Goal: Book appointment/travel/reservation

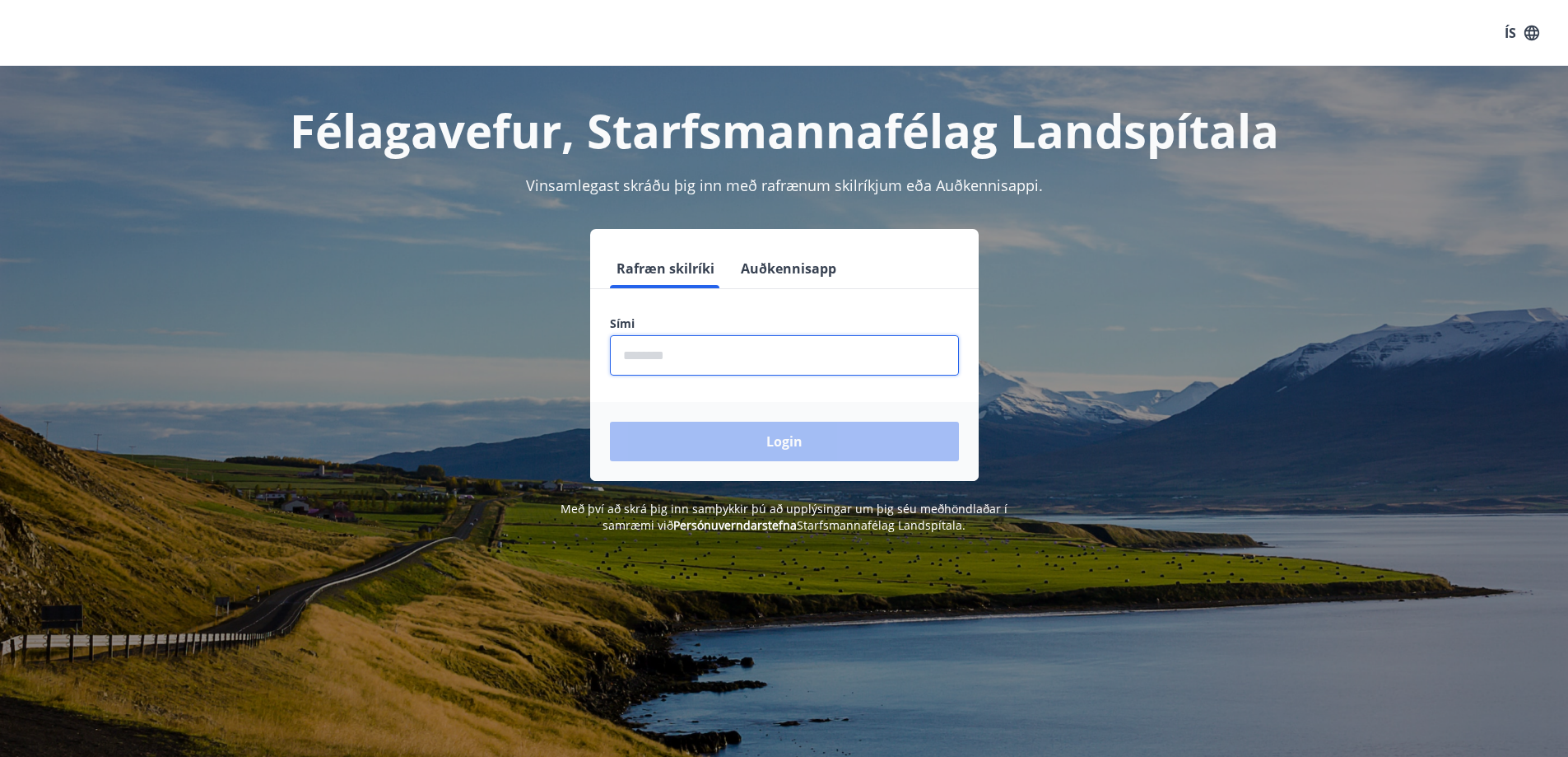
click at [707, 352] on input "phone" at bounding box center [784, 355] width 349 height 40
type input "********"
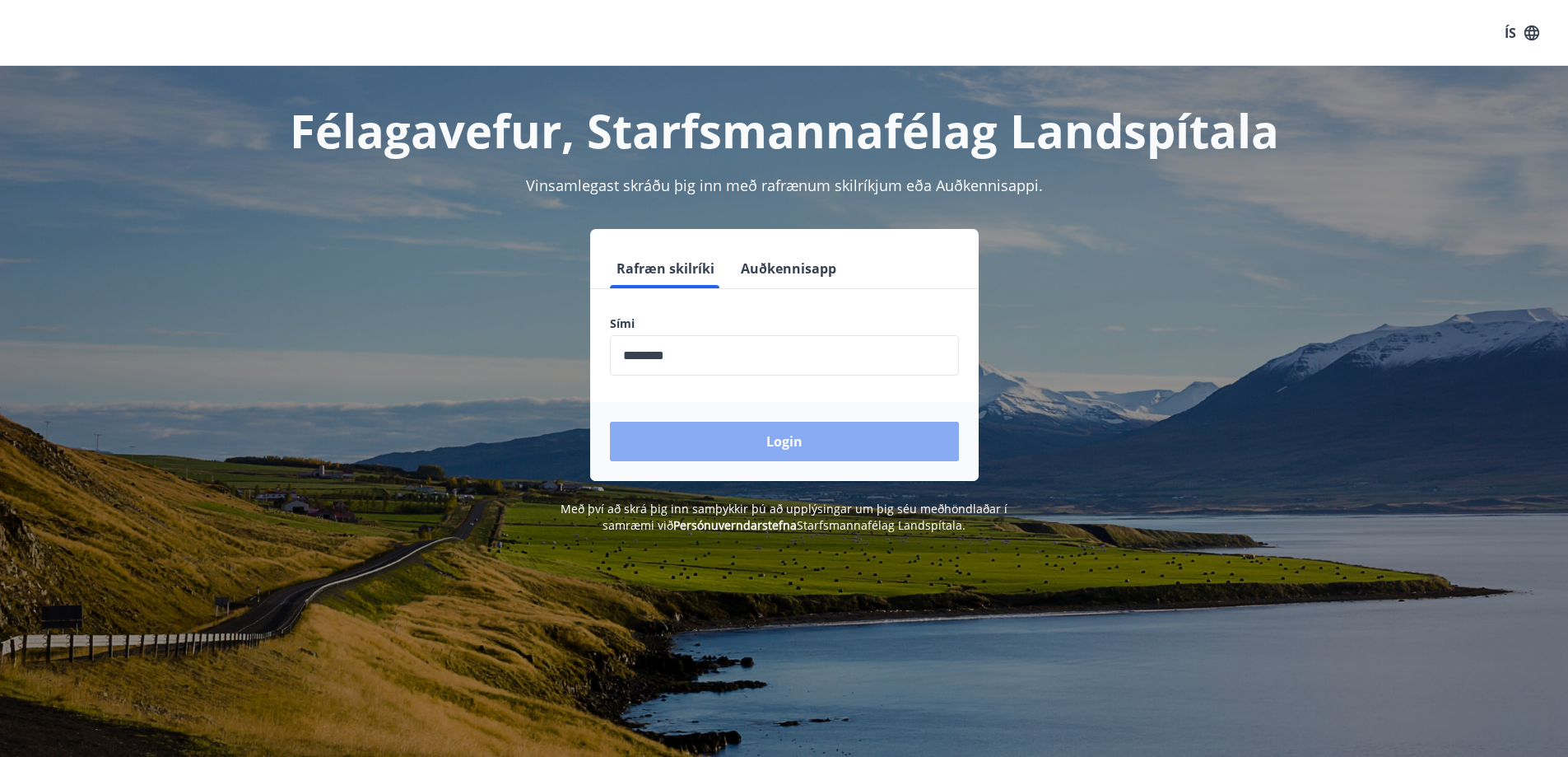
click at [749, 450] on button "Login" at bounding box center [784, 442] width 349 height 40
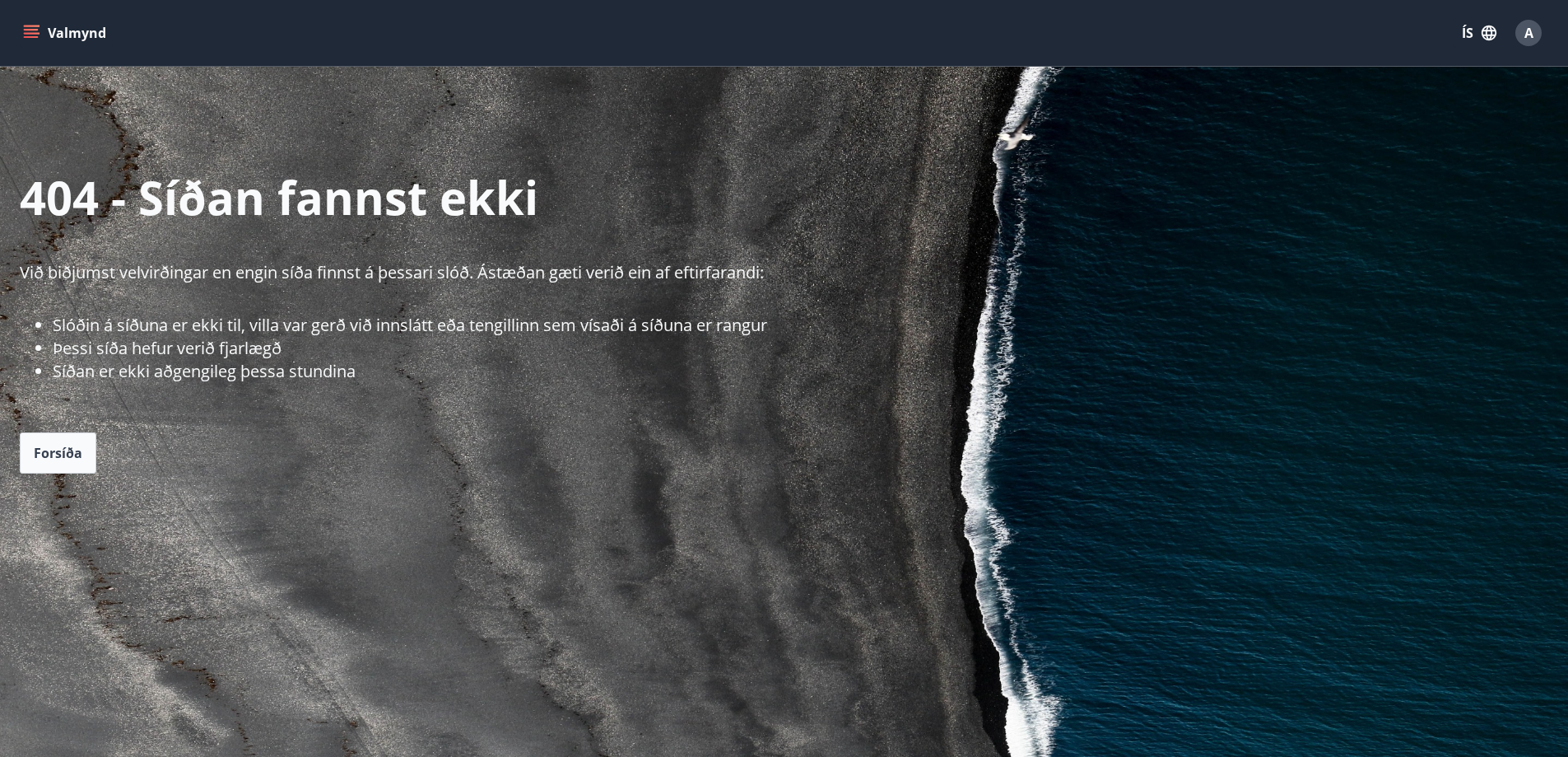
click at [24, 33] on icon "menu" at bounding box center [33, 33] width 18 height 2
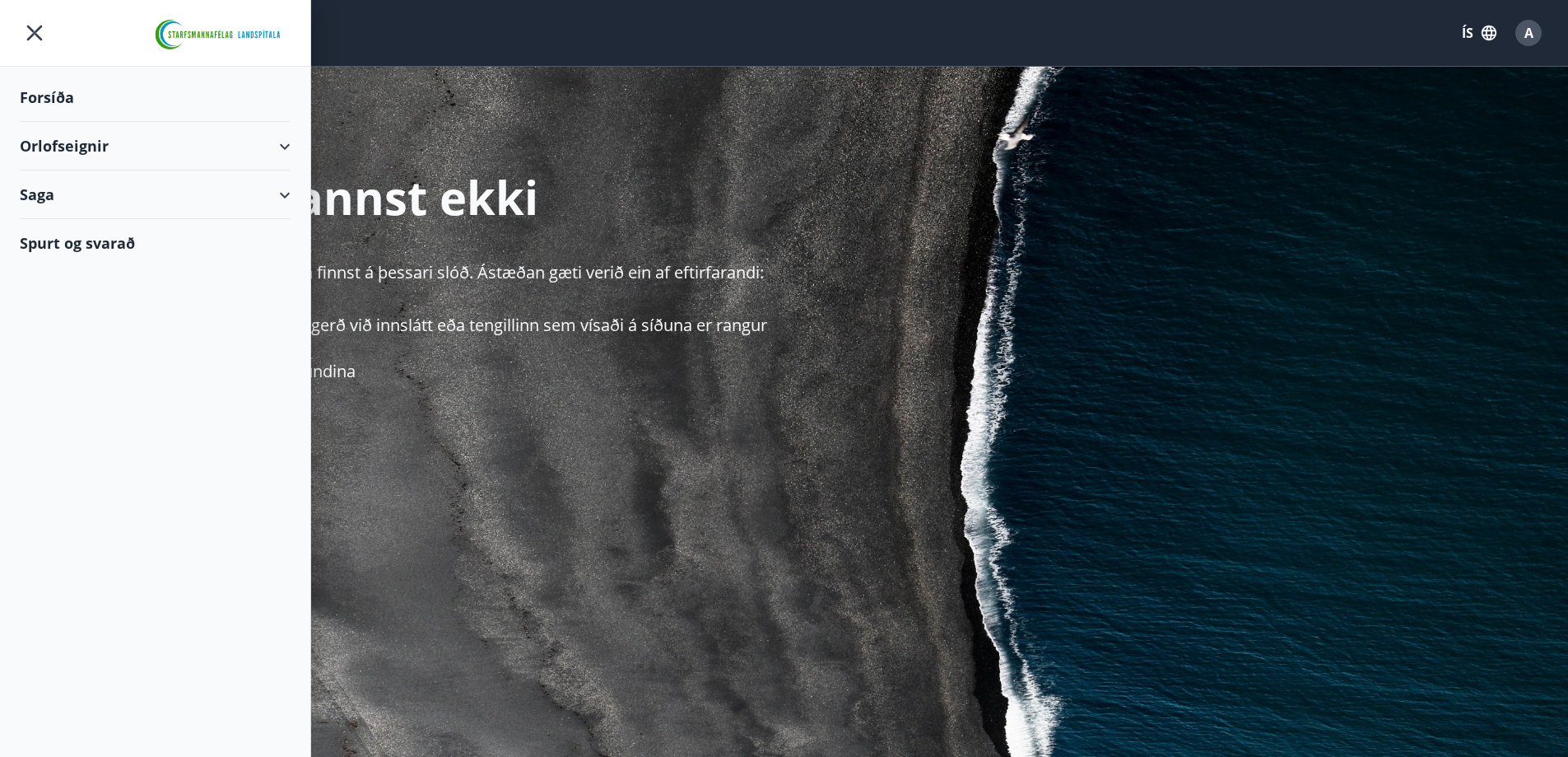
click at [243, 150] on div "Orlofseignir" at bounding box center [155, 146] width 271 height 49
click at [102, 217] on div "Bókunardagatal" at bounding box center [155, 222] width 244 height 35
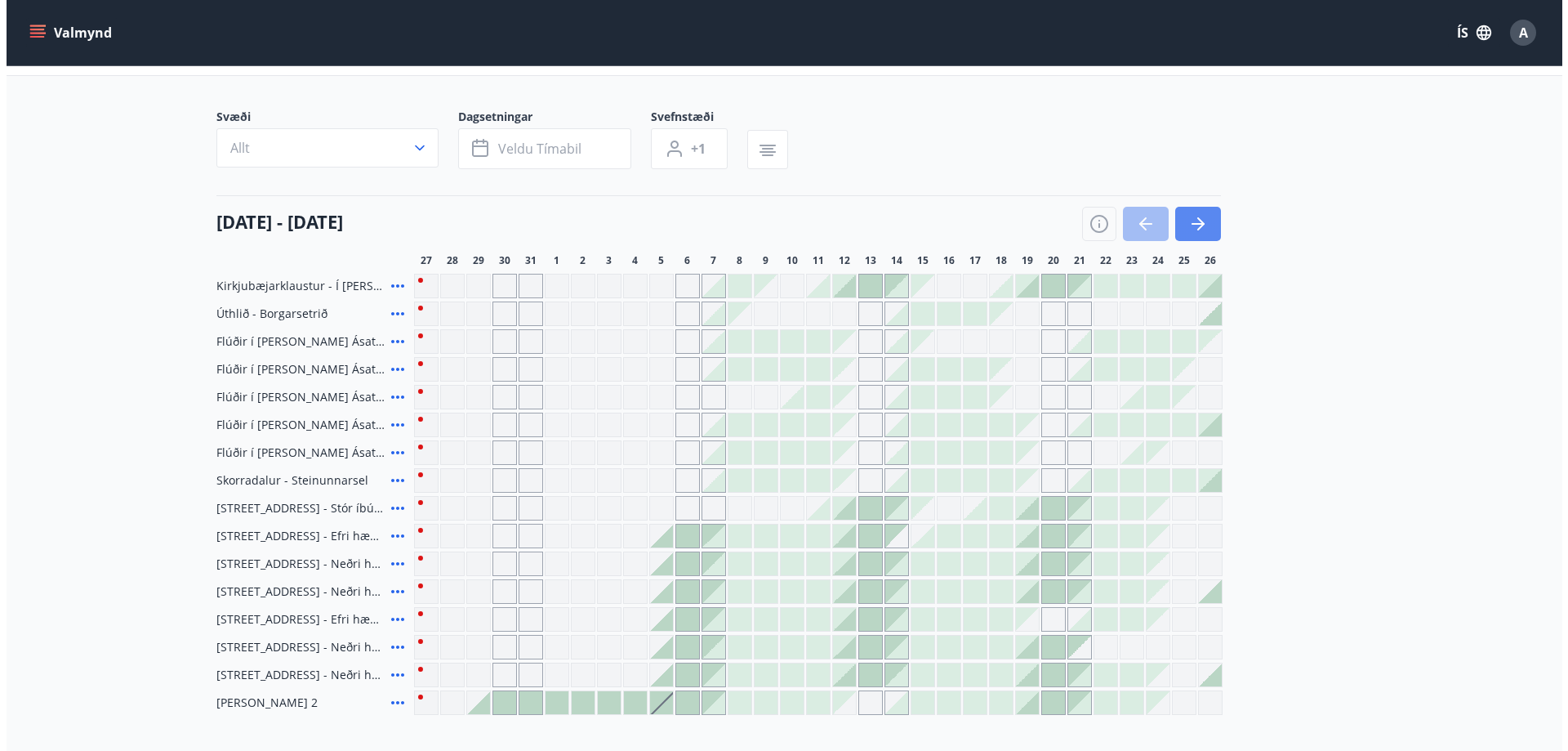
scroll to position [164, 0]
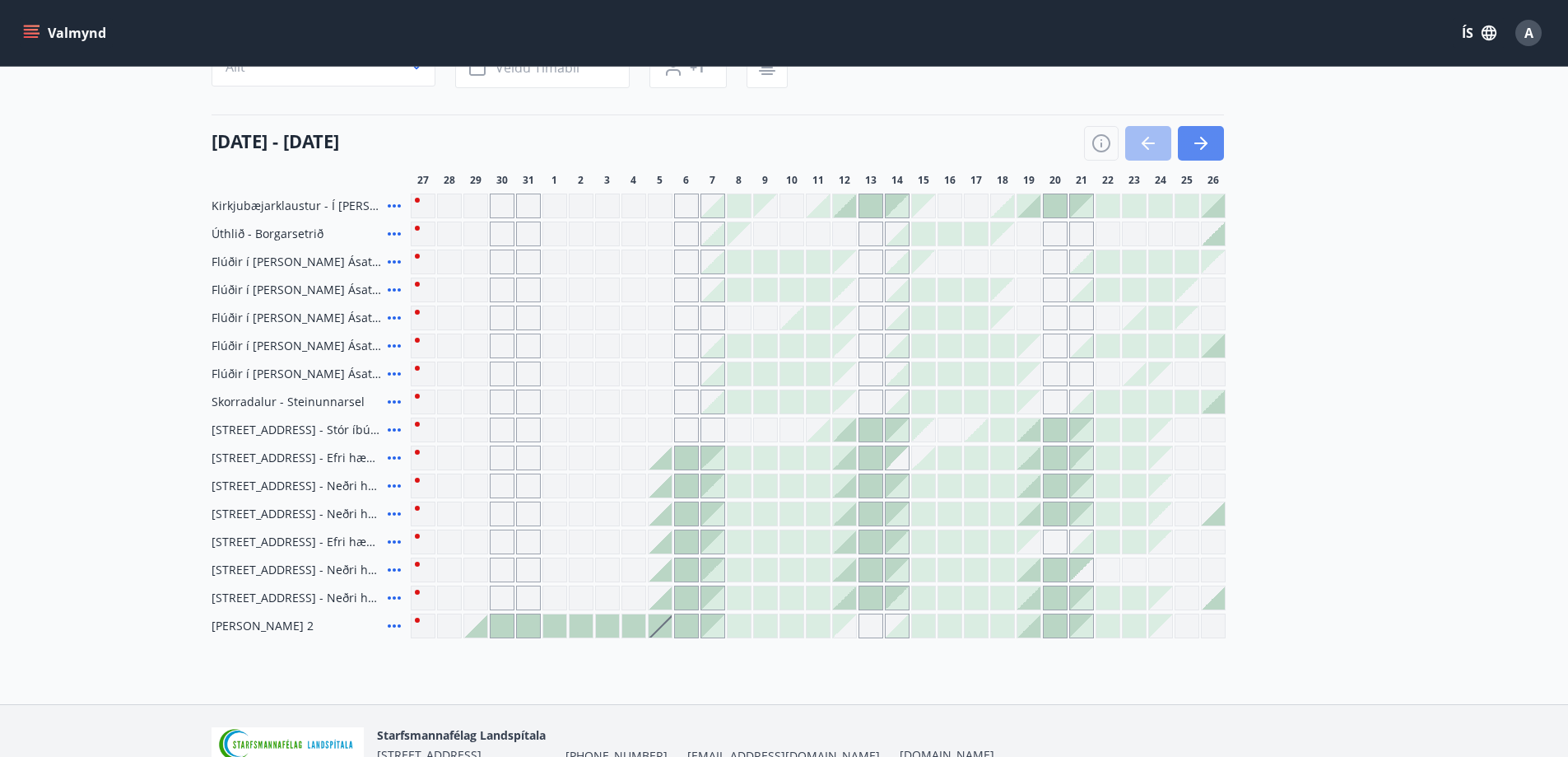
click at [1207, 143] on icon "button" at bounding box center [1202, 144] width 20 height 20
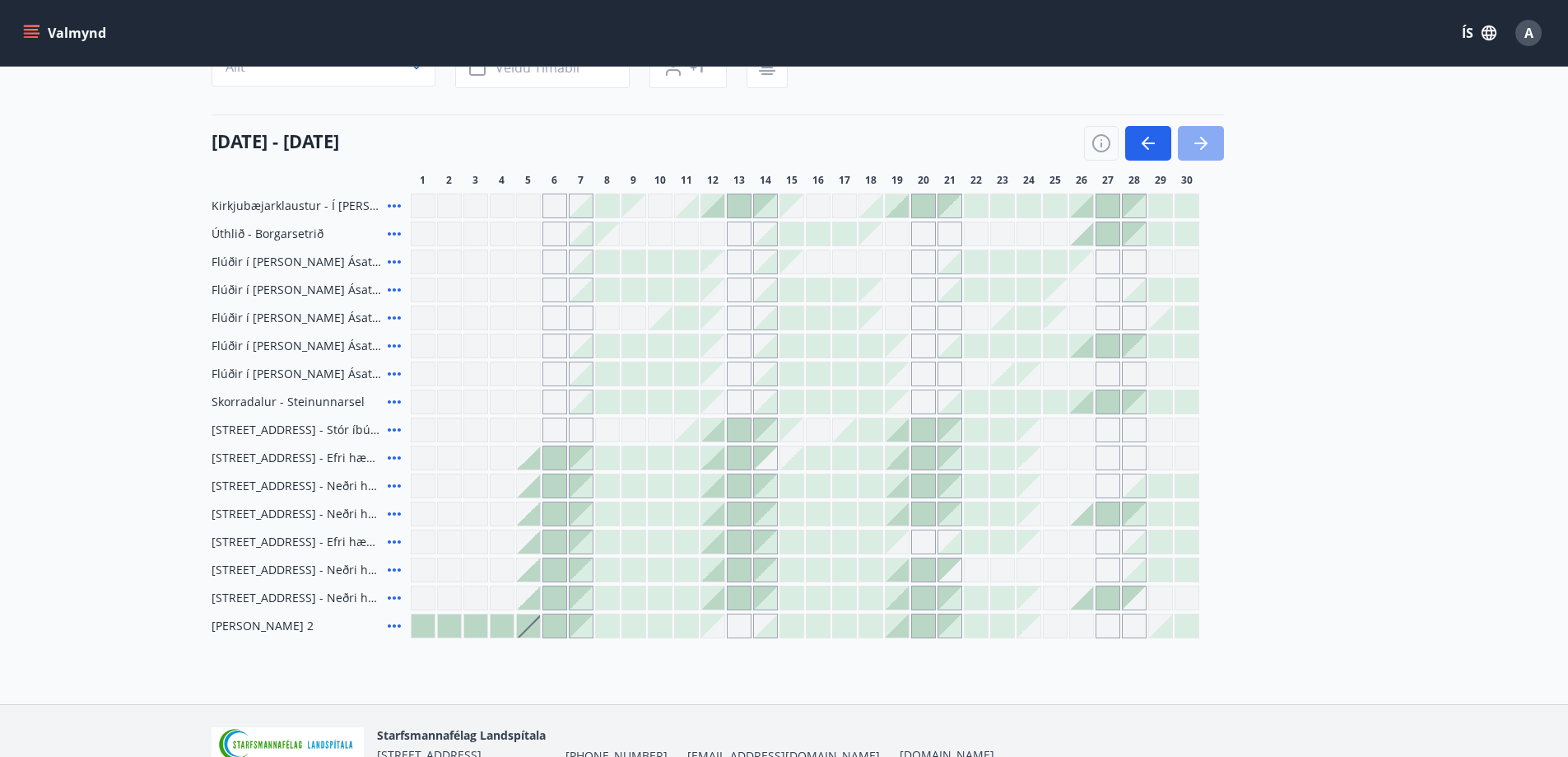
click at [1205, 151] on icon "button" at bounding box center [1202, 144] width 20 height 20
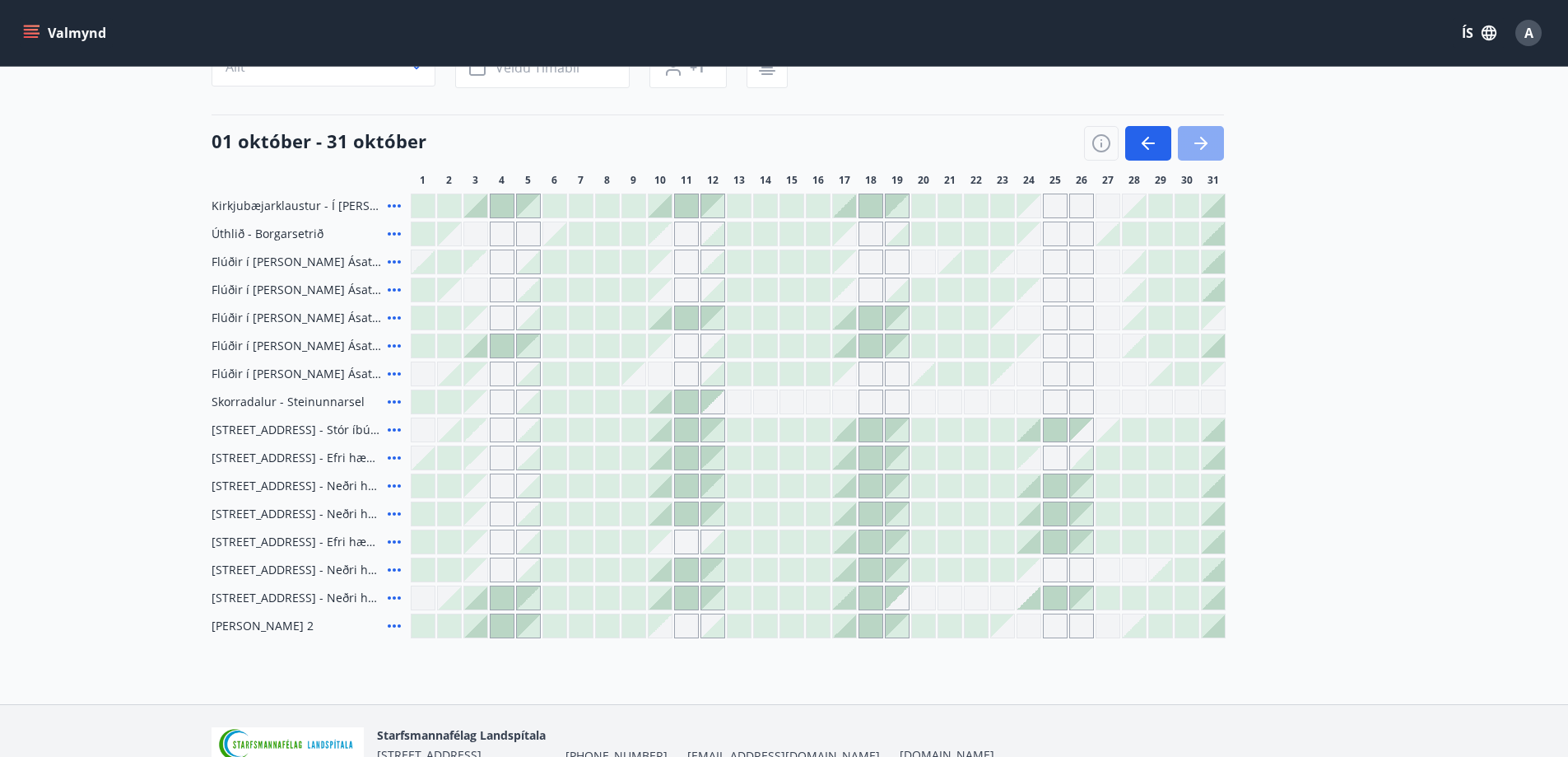
click at [1206, 151] on icon "button" at bounding box center [1202, 144] width 20 height 20
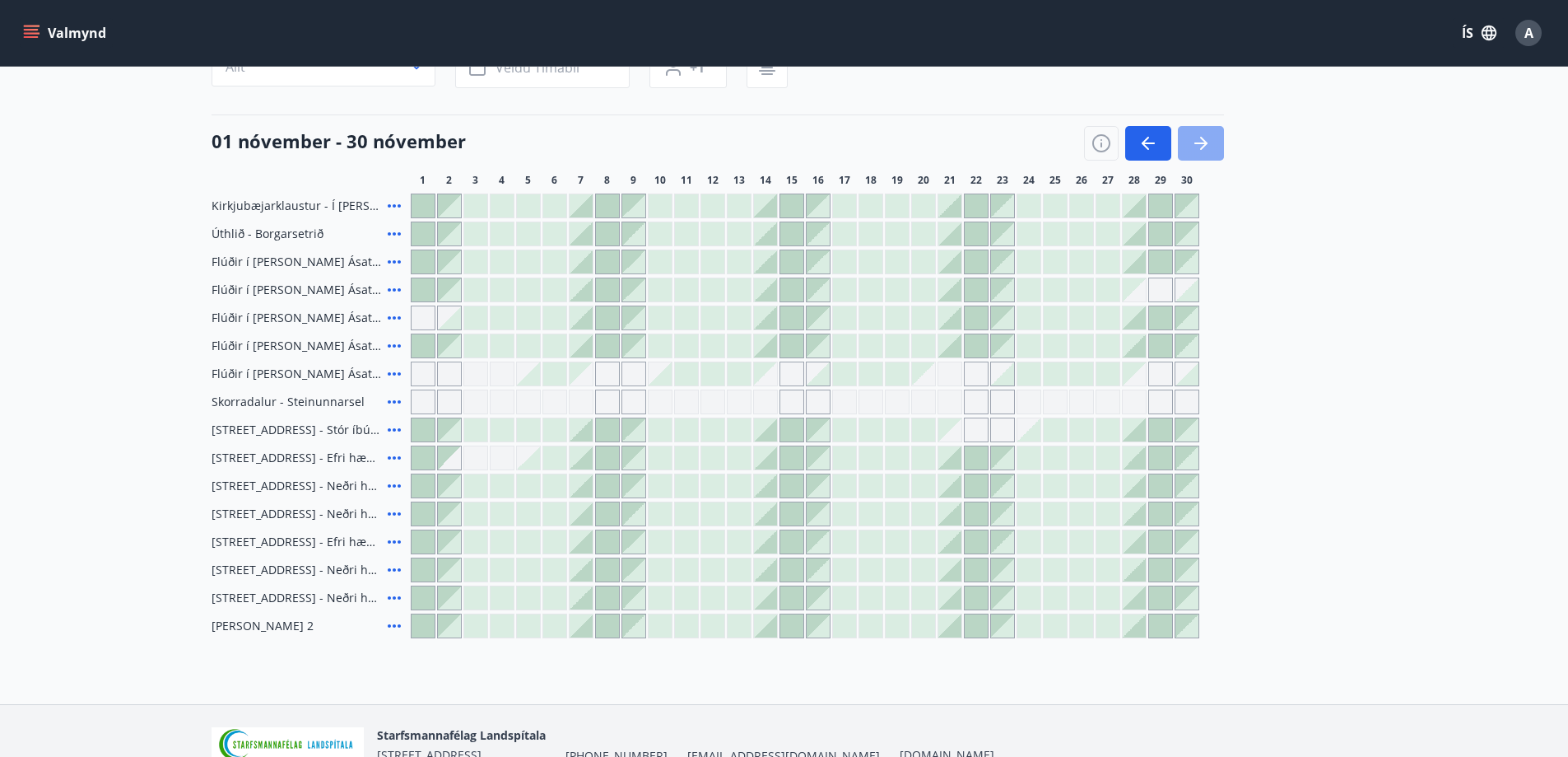
click at [1206, 153] on icon "button" at bounding box center [1202, 144] width 20 height 20
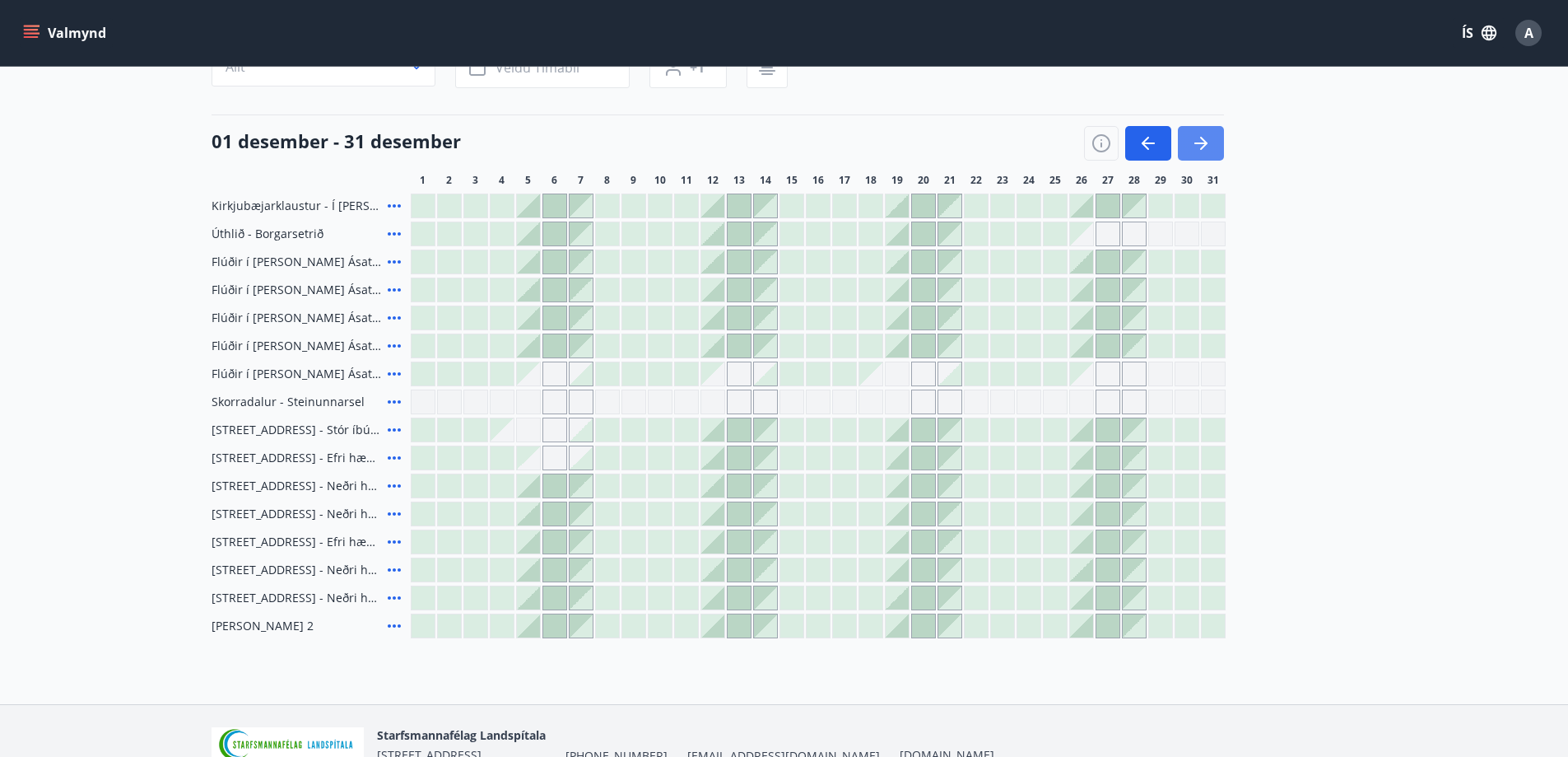
click at [1200, 154] on button "button" at bounding box center [1202, 144] width 46 height 35
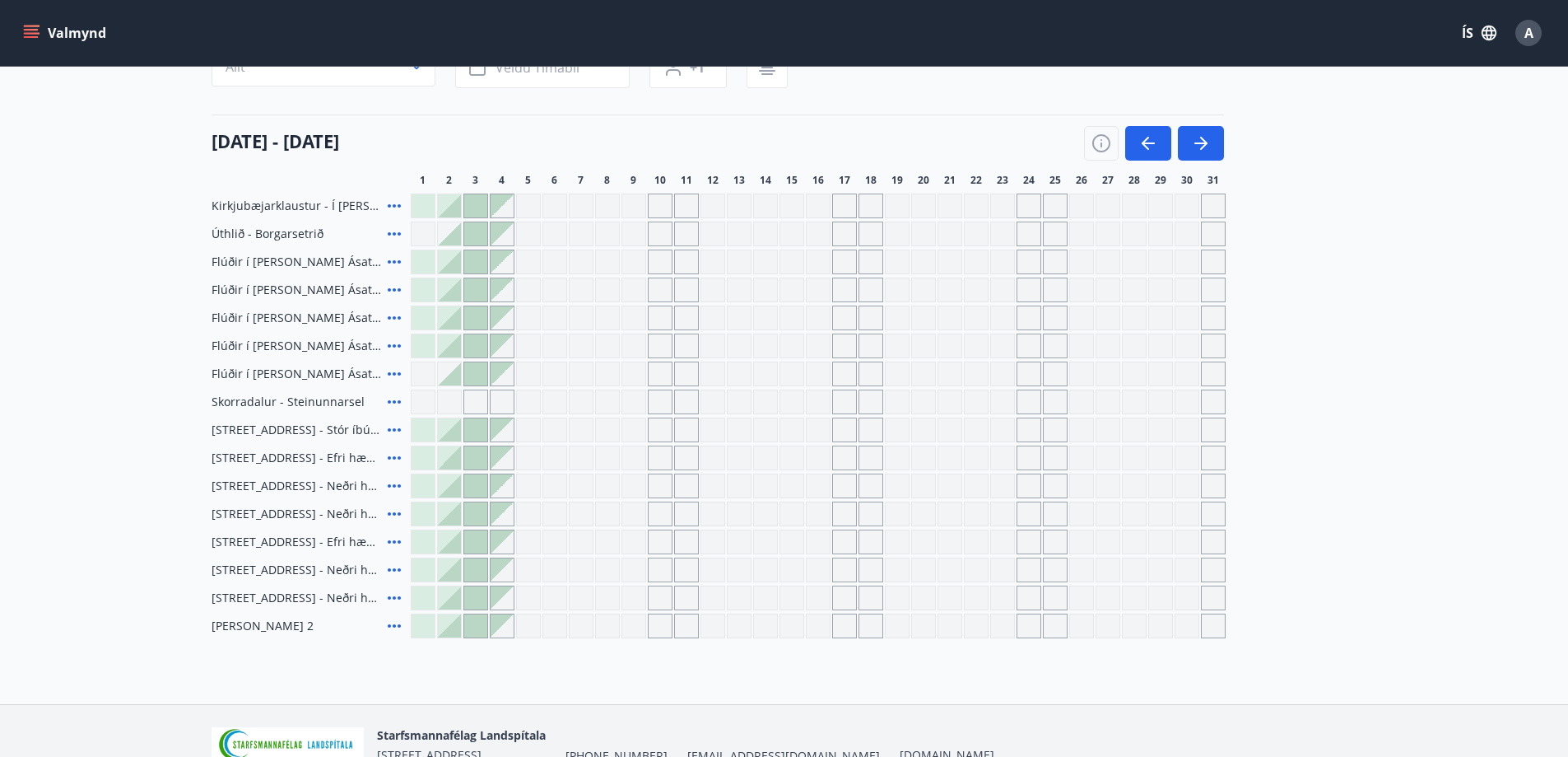
click at [1536, 35] on div "A" at bounding box center [1529, 33] width 26 height 26
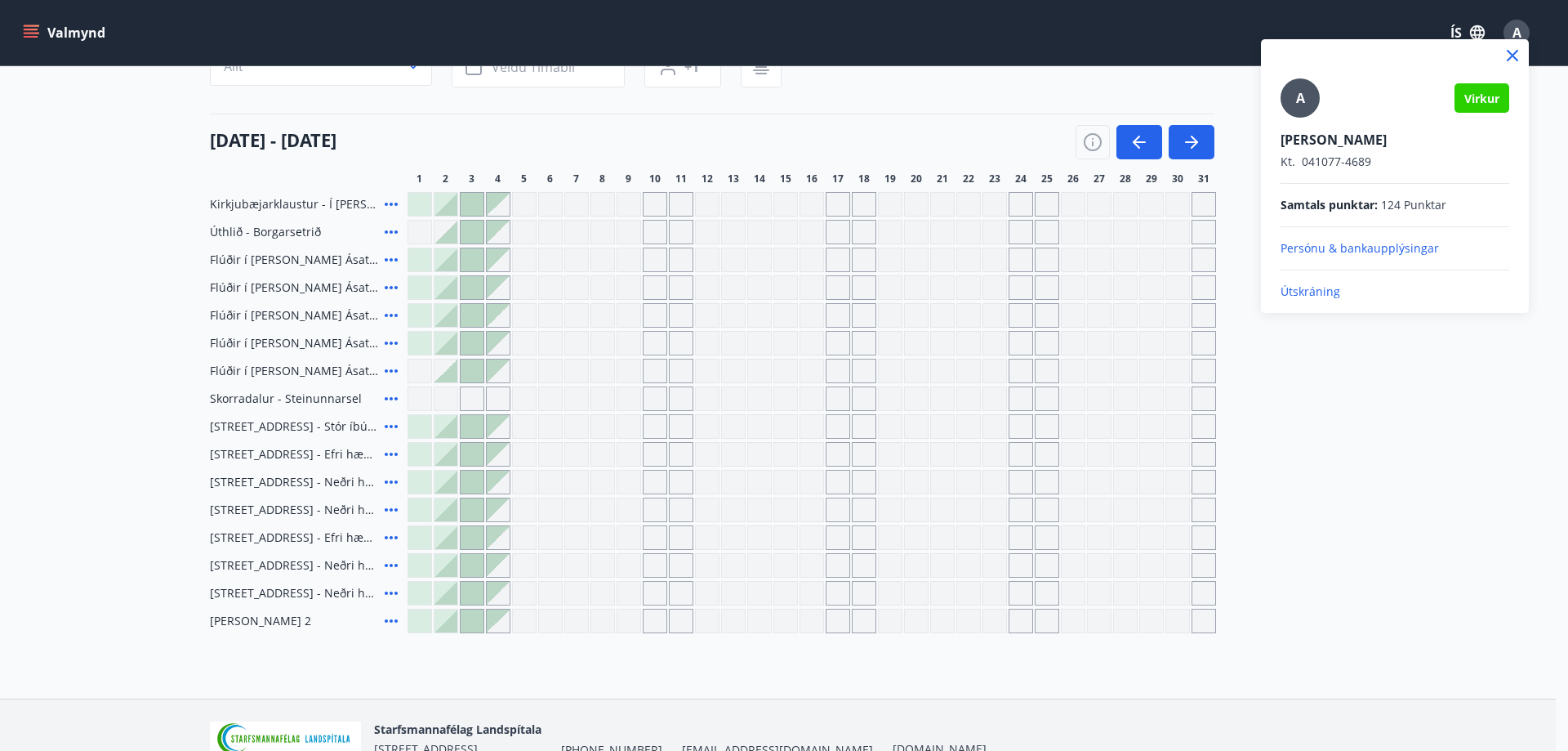
click at [1327, 299] on p "Útskráning" at bounding box center [1394, 292] width 228 height 16
